Goal: Task Accomplishment & Management: Use online tool/utility

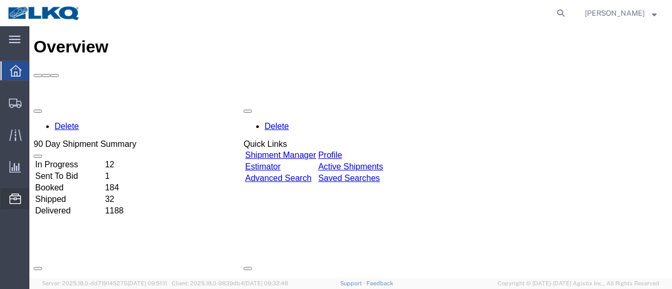
click at [0, 0] on span "Location Appointment" at bounding box center [0, 0] width 0 height 0
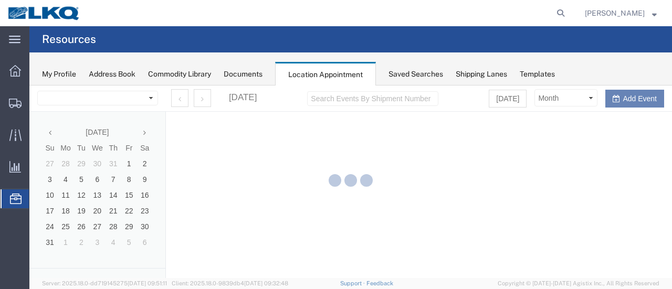
select select "28712"
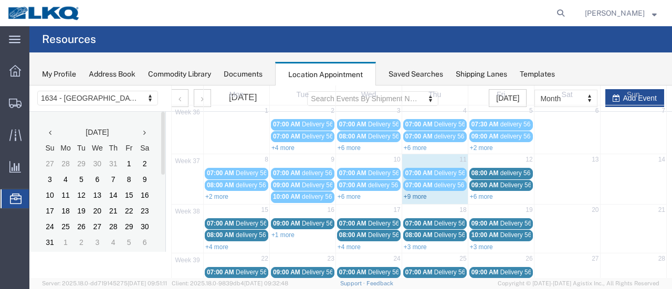
click at [413, 195] on link "+9 more" at bounding box center [415, 196] width 23 height 7
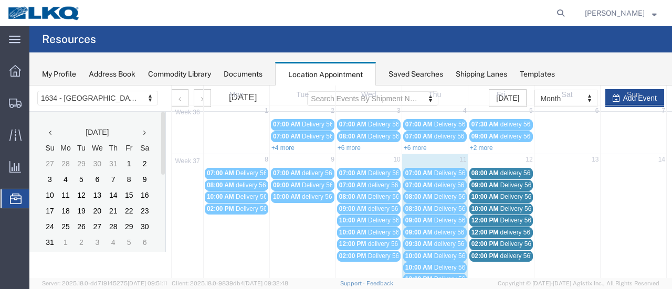
scroll to position [105, 0]
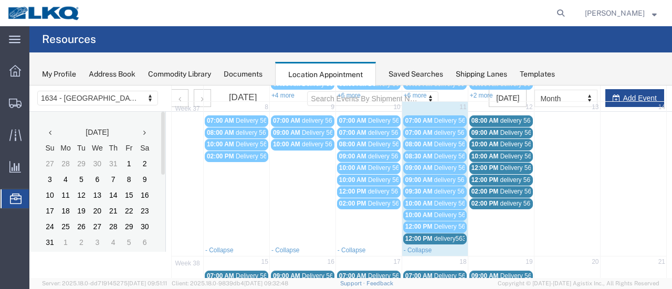
click at [430, 235] on div "12:00 PM delivery56315654" at bounding box center [434, 239] width 59 height 8
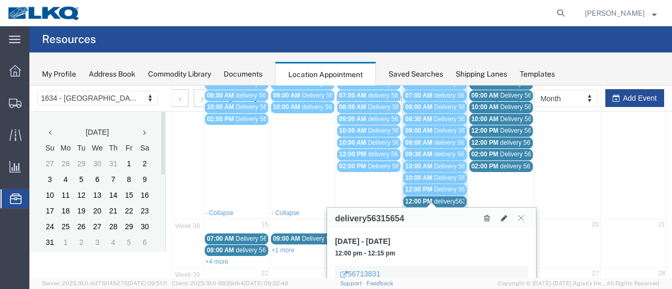
scroll to position [157, 0]
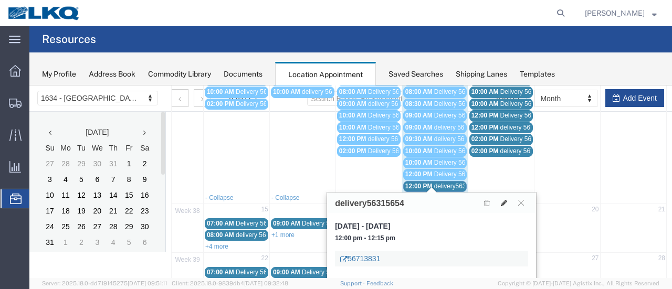
click at [371, 255] on link "56713831" at bounding box center [360, 258] width 40 height 10
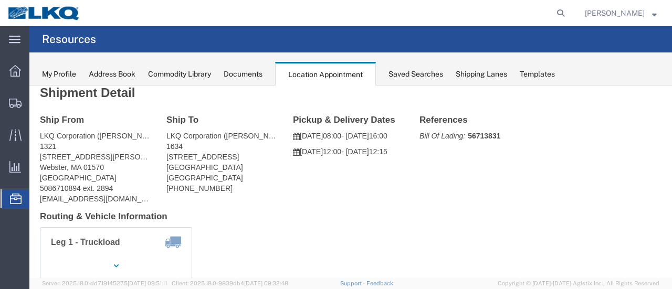
scroll to position [0, 0]
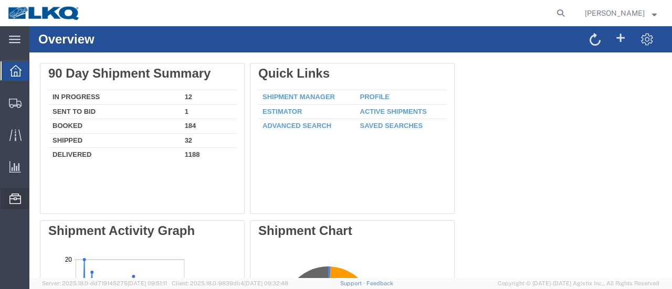
click at [0, 0] on span "Location Appointment" at bounding box center [0, 0] width 0 height 0
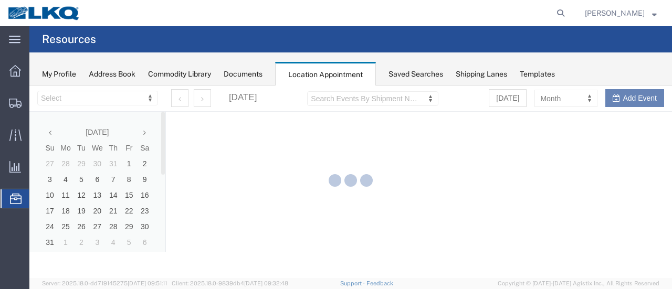
select select "28712"
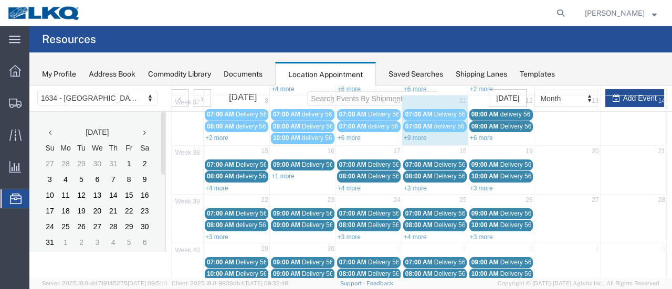
scroll to position [52, 0]
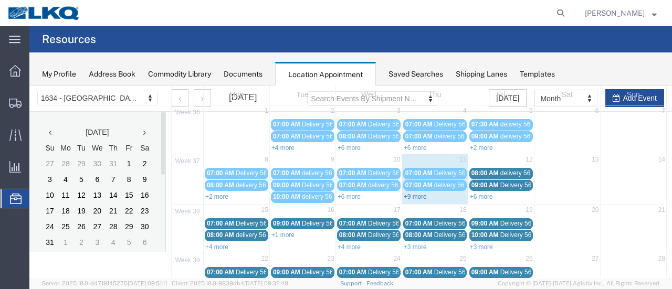
click at [412, 196] on link "+9 more" at bounding box center [415, 196] width 23 height 7
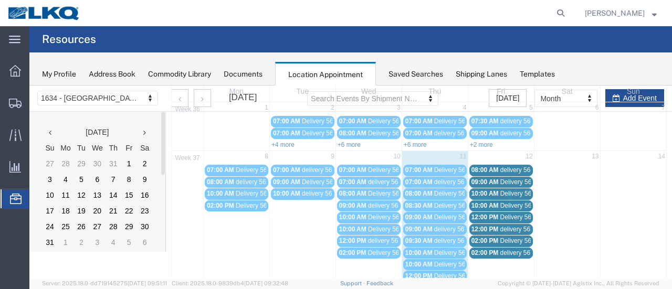
scroll to position [105, 0]
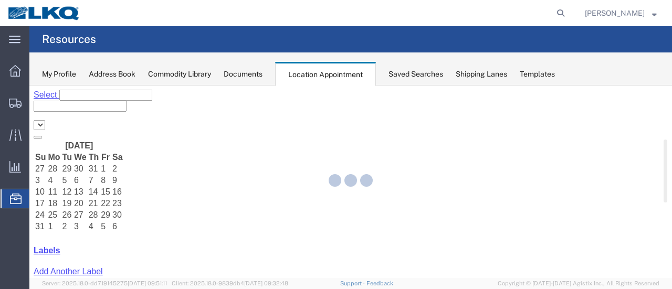
select select "28712"
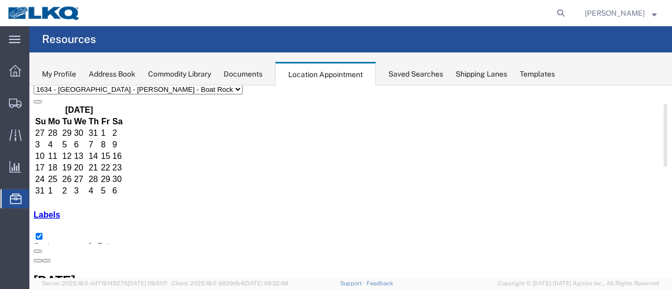
scroll to position [52, 0]
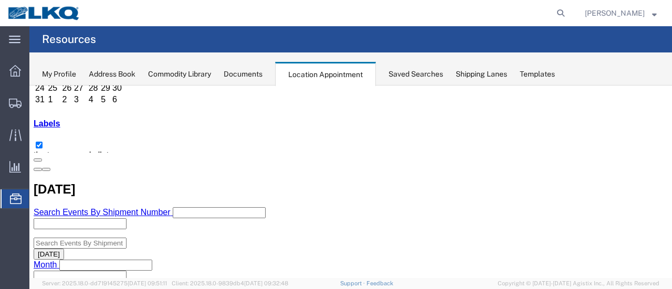
scroll to position [105, 0]
